Goal: Answer question/provide support

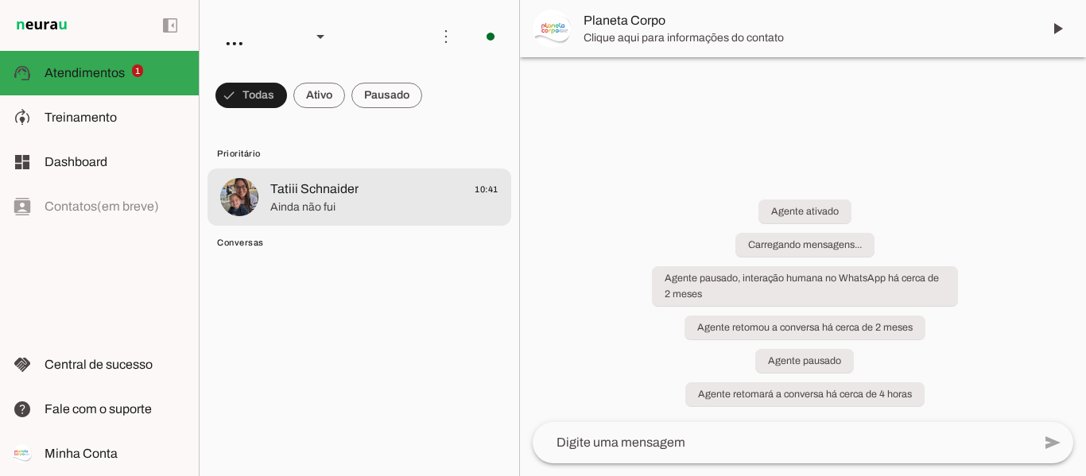
scroll to position [2362, 0]
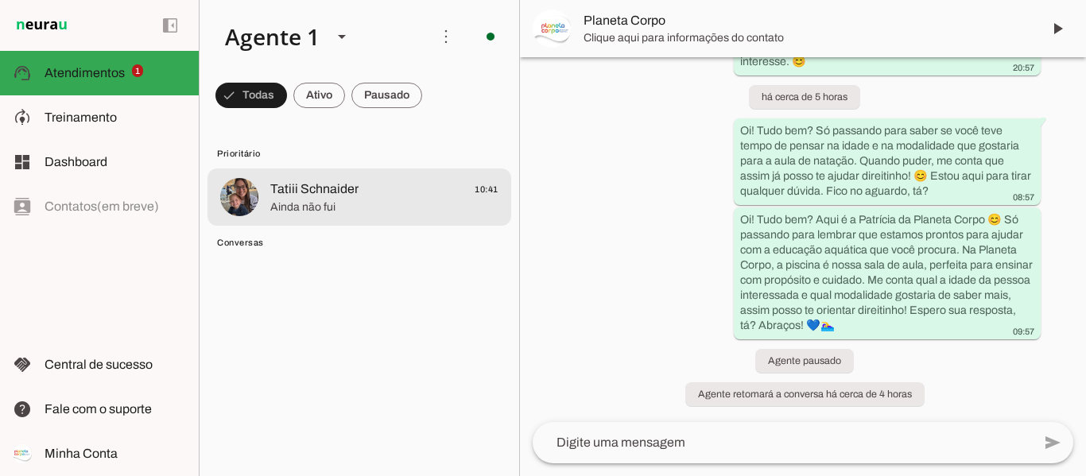
click at [362, 203] on span "Ainda não fui" at bounding box center [384, 208] width 228 height 16
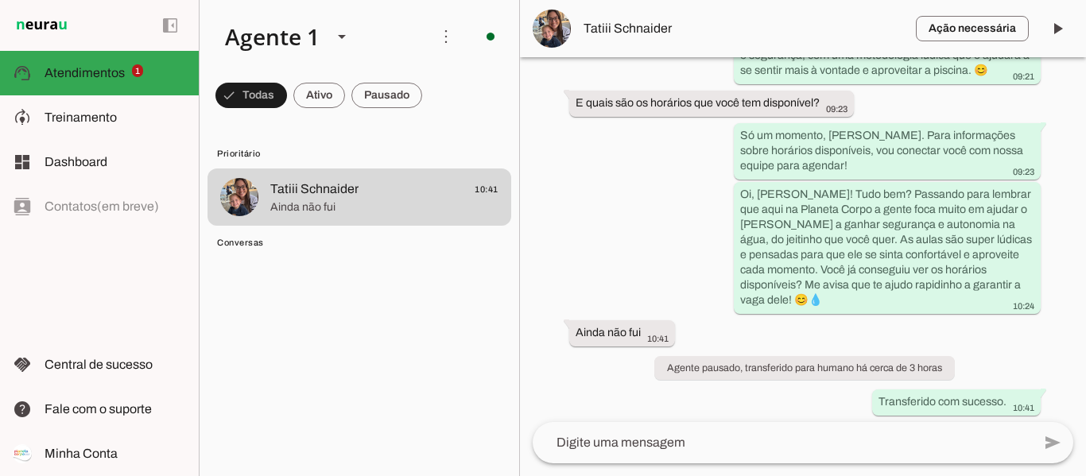
scroll to position [900, 0]
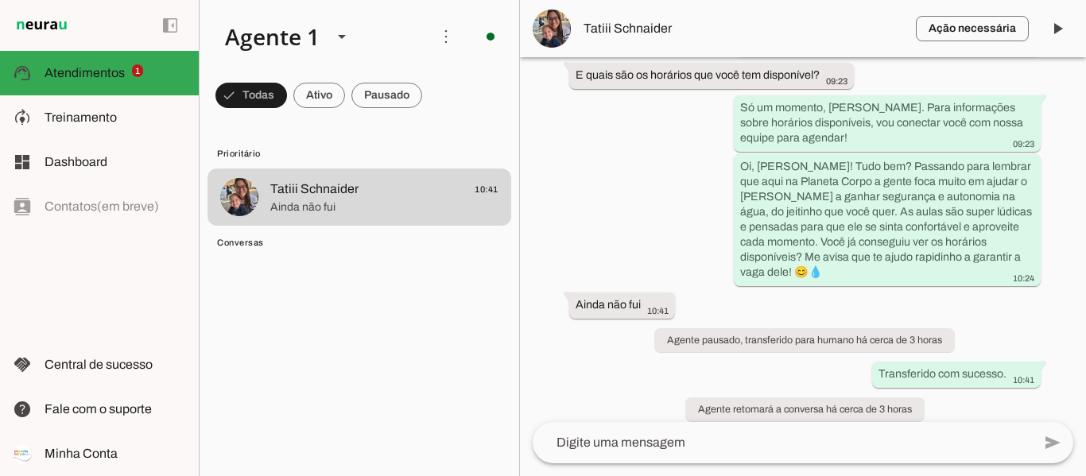
click at [658, 24] on span "Tatiii Schnaider" at bounding box center [744, 28] width 320 height 19
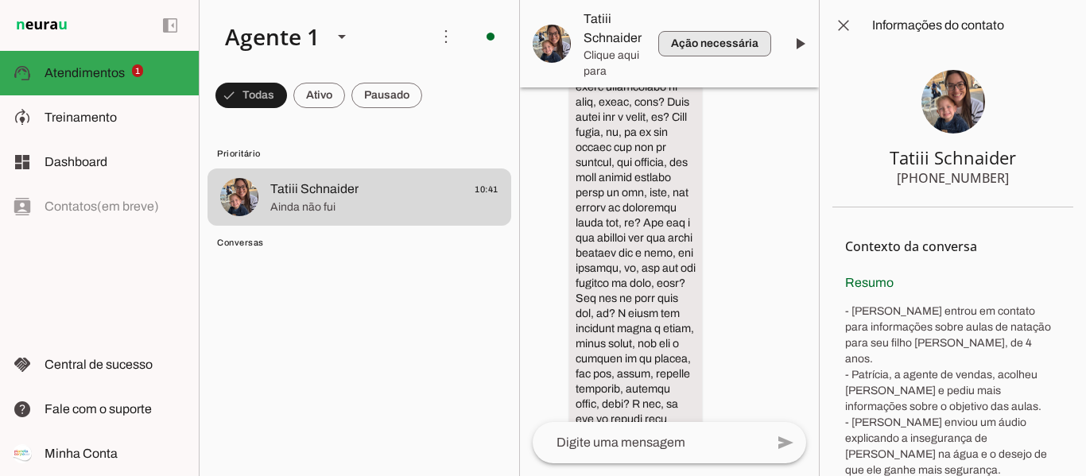
scroll to position [2264, 0]
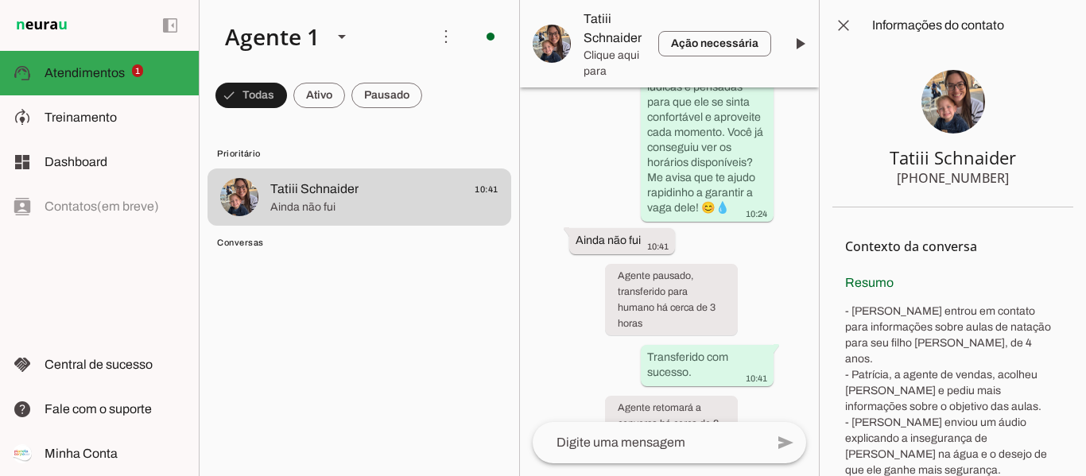
drag, startPoint x: 997, startPoint y: 180, endPoint x: 935, endPoint y: 173, distance: 62.4
click at [935, 173] on section "Tatiii Schnaider +55 4796311792" at bounding box center [953, 129] width 241 height 157
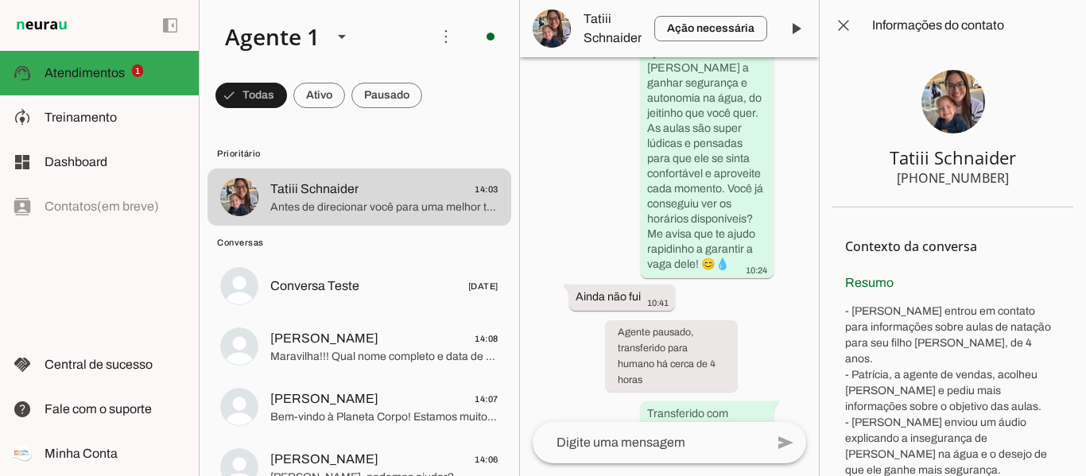
scroll to position [2460, 0]
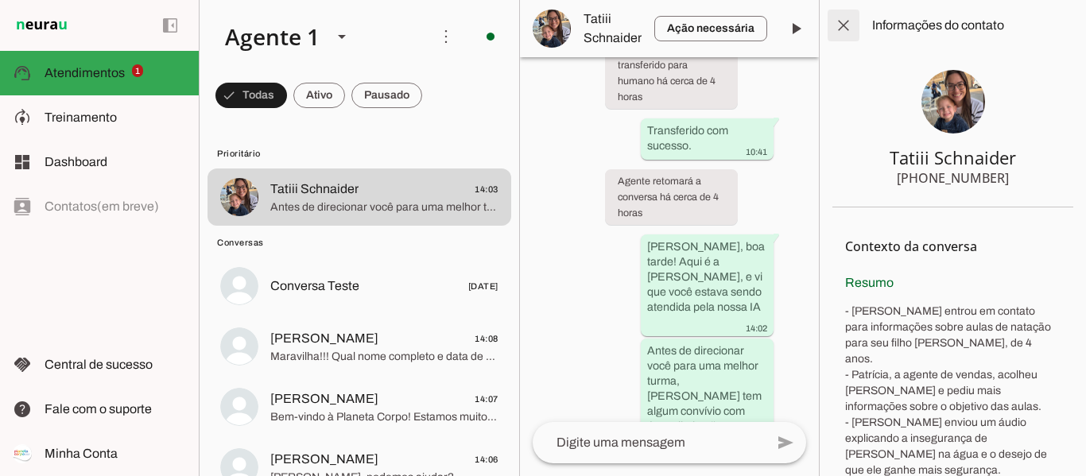
click at [834, 29] on span at bounding box center [844, 25] width 38 height 38
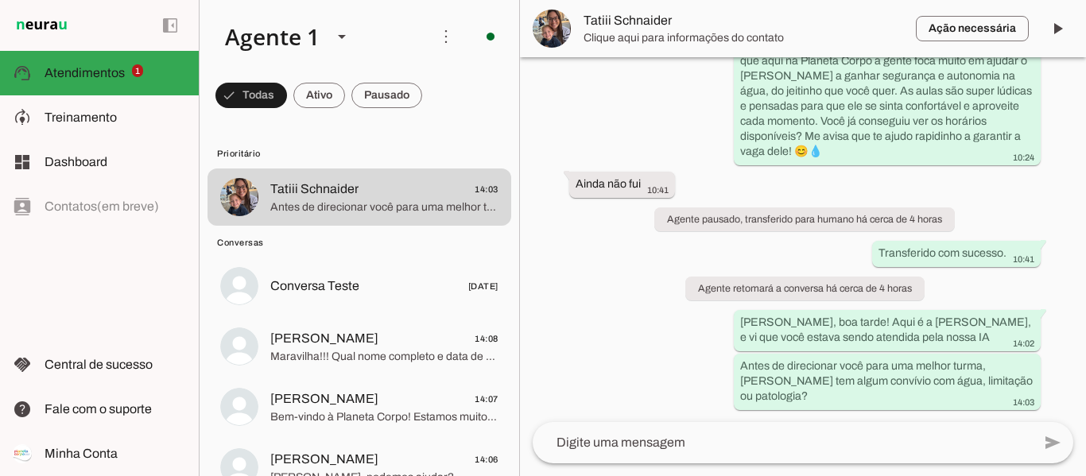
scroll to position [1005, 0]
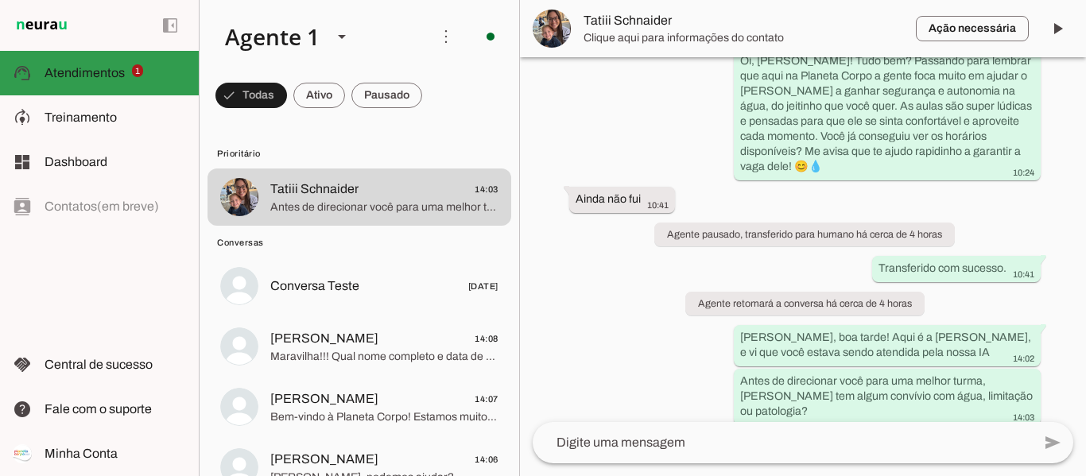
click at [98, 66] on span "Atendimentos" at bounding box center [85, 73] width 80 height 14
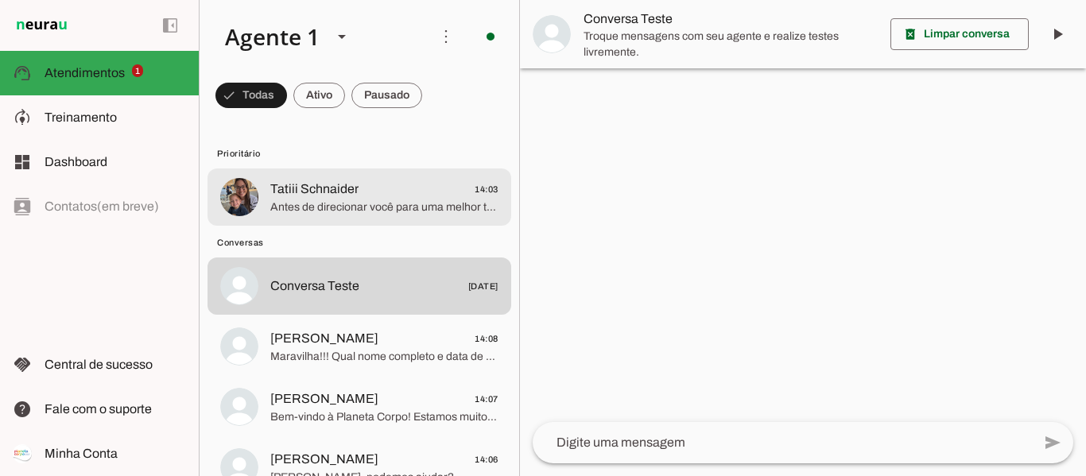
click at [344, 206] on span "Antes de direcionar você para uma melhor turma, [PERSON_NAME] tem algum convívi…" at bounding box center [384, 208] width 228 height 16
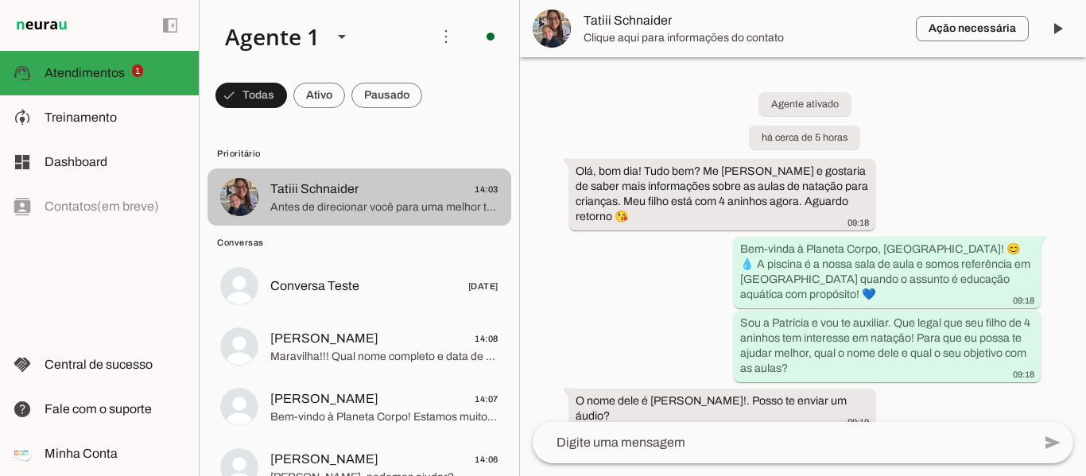
scroll to position [1005, 0]
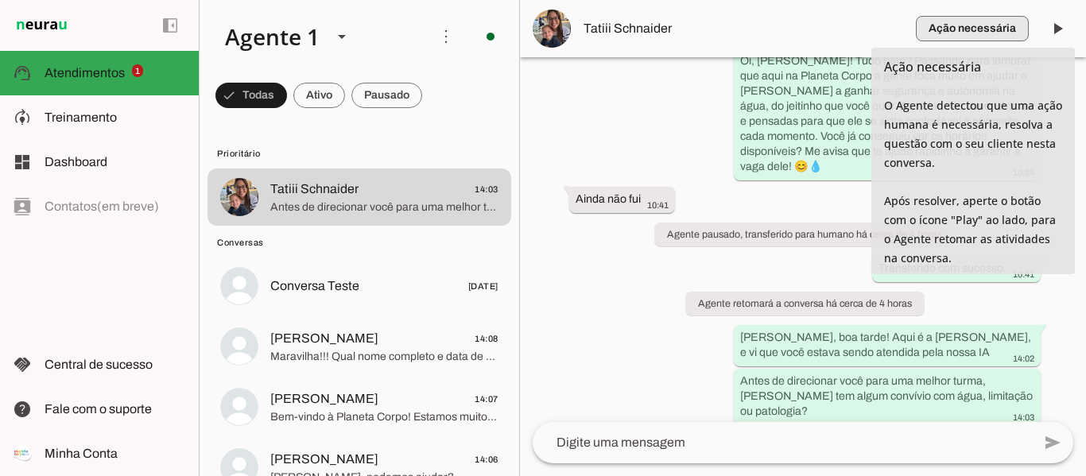
click at [997, 29] on span "button" at bounding box center [972, 29] width 113 height 38
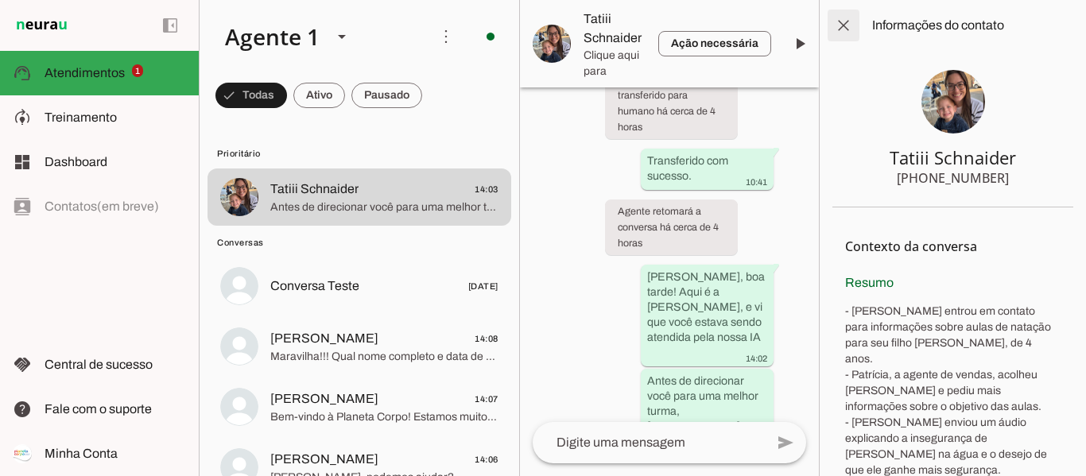
click at [847, 25] on span at bounding box center [844, 25] width 38 height 38
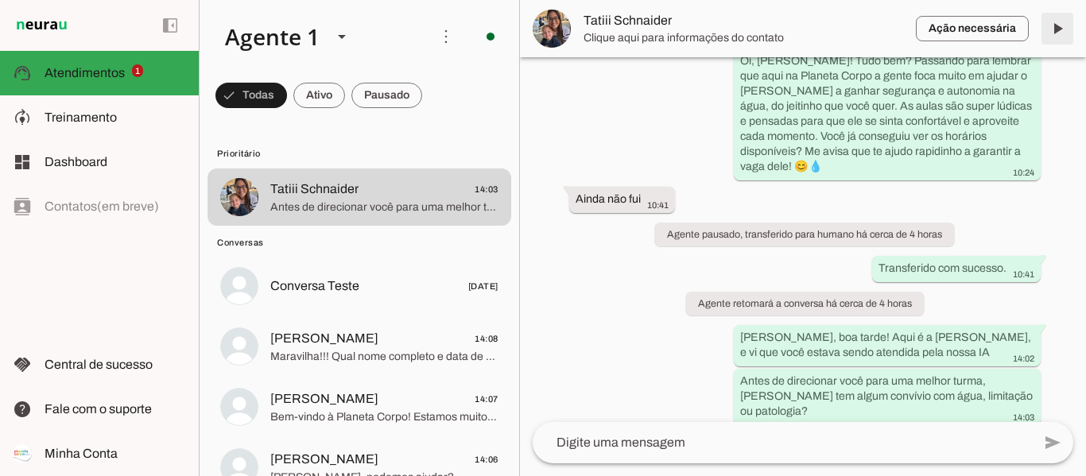
click at [1060, 30] on span at bounding box center [1058, 29] width 38 height 38
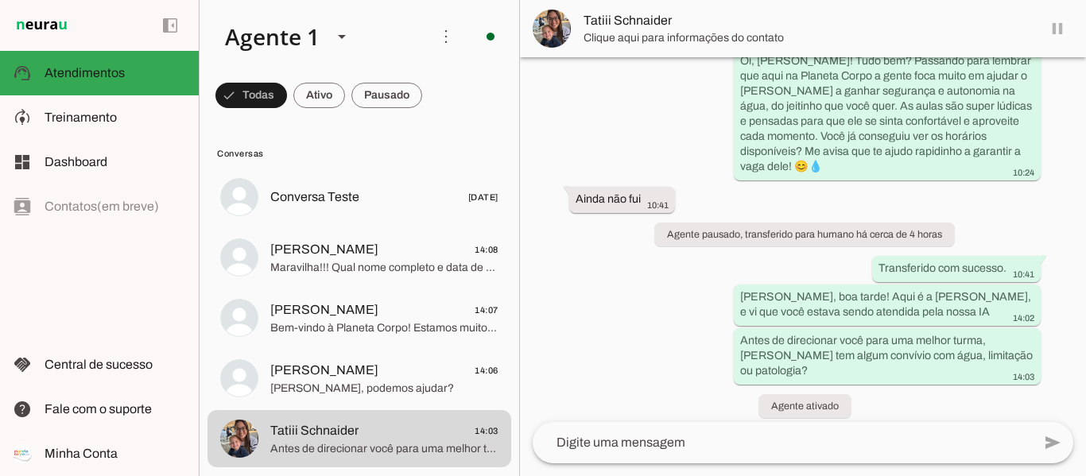
scroll to position [1002, 0]
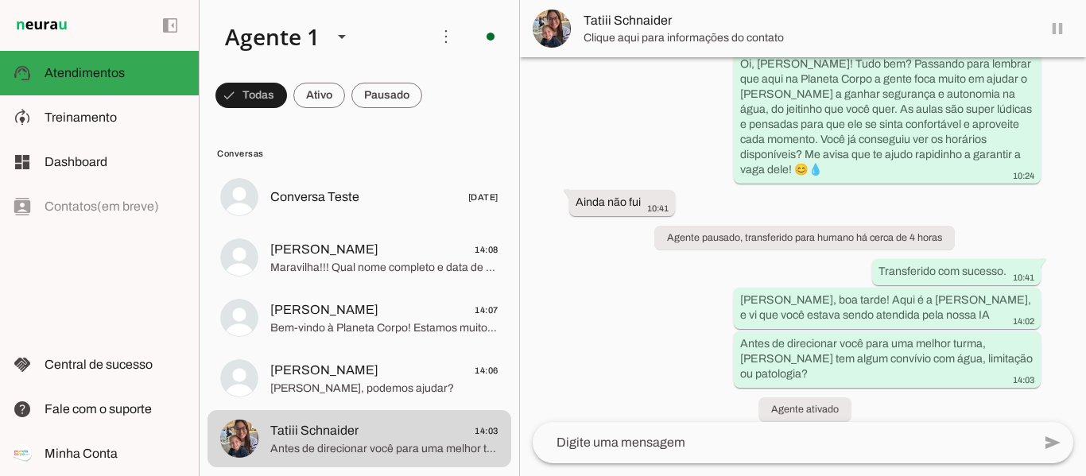
click at [1060, 30] on md-item "Tatiii Schnaider" at bounding box center [803, 28] width 566 height 57
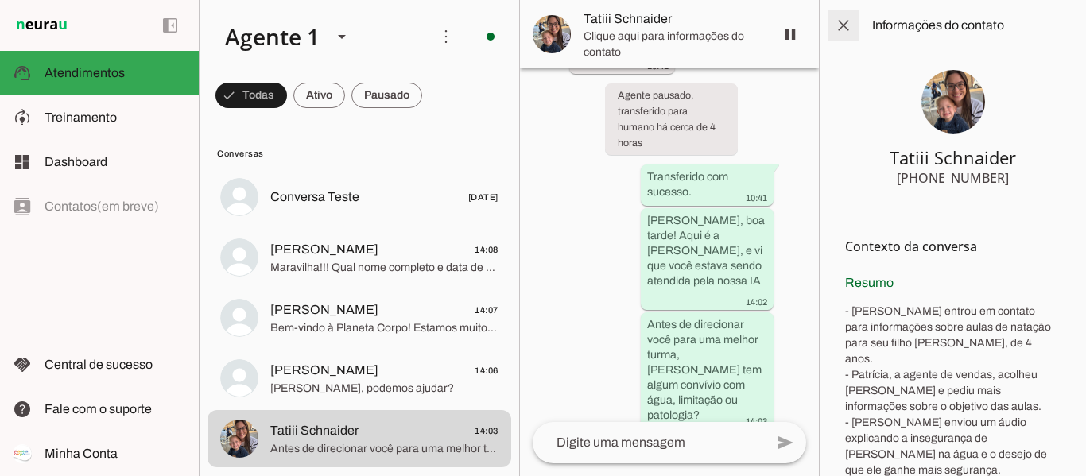
click at [853, 23] on span at bounding box center [844, 25] width 38 height 38
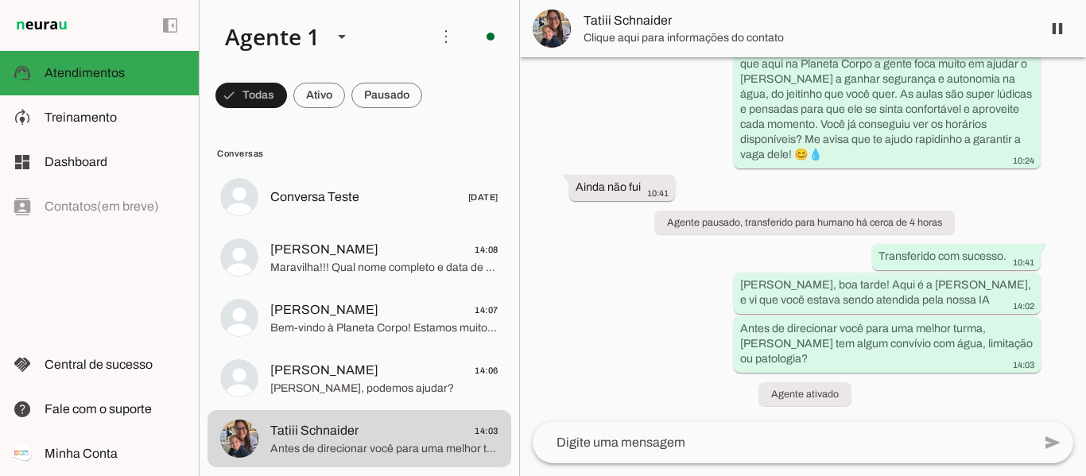
scroll to position [1002, 0]
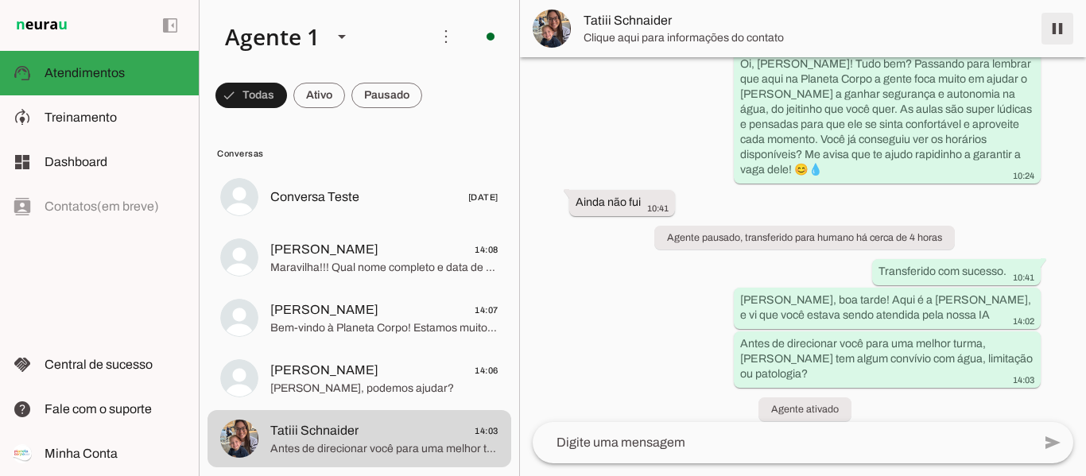
click at [1062, 29] on span at bounding box center [1058, 29] width 38 height 38
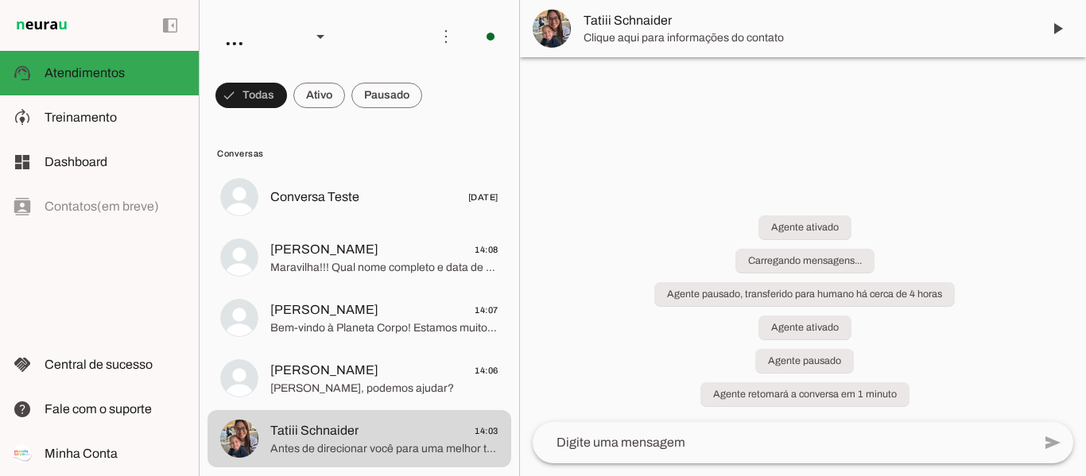
scroll to position [1069, 0]
